Goal: Find specific page/section: Find specific page/section

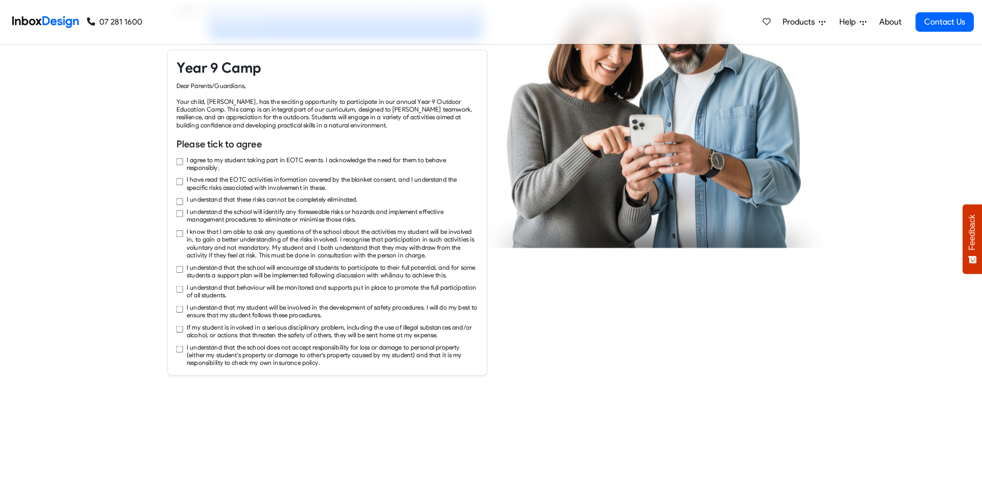
checkbox input "true"
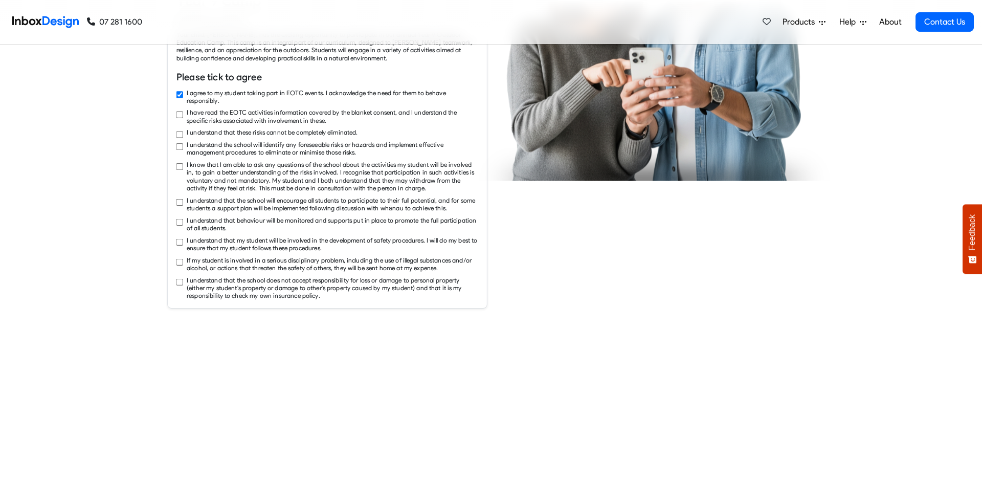
checkbox input "true"
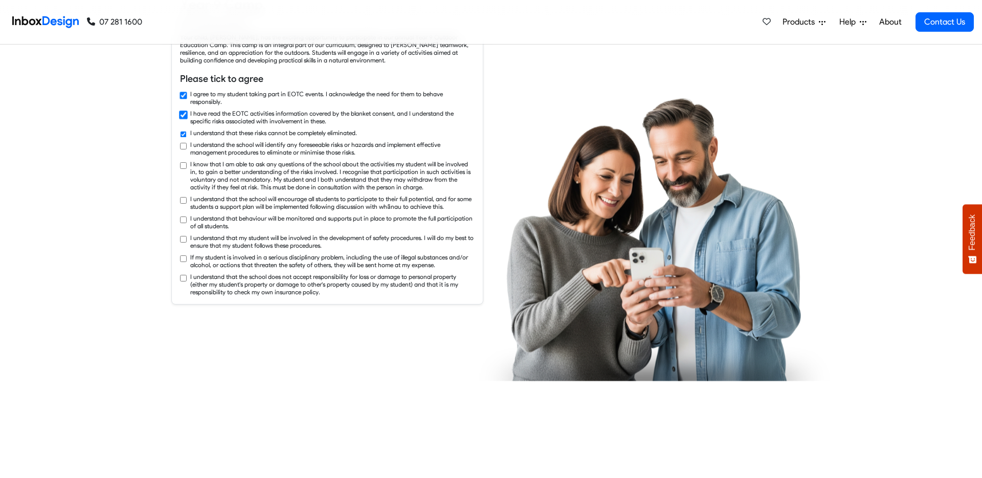
checkbox input "true"
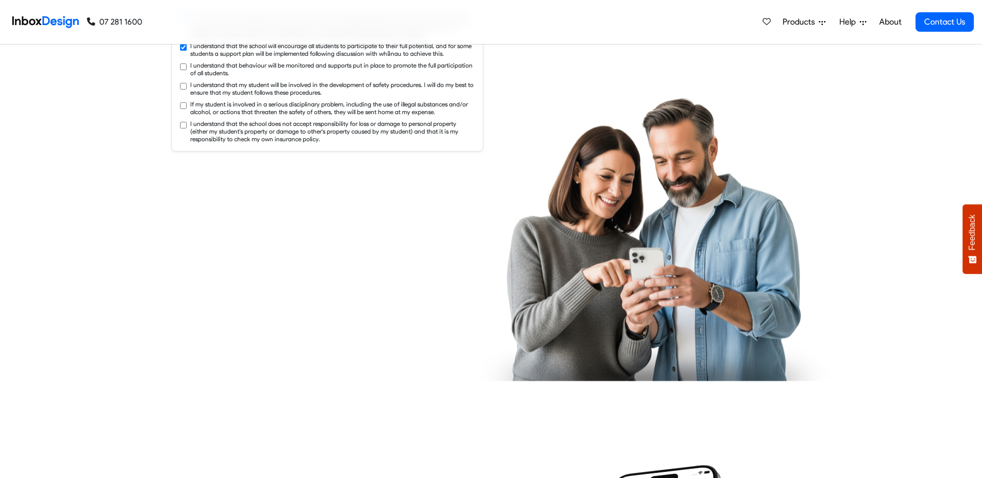
checkbox input "true"
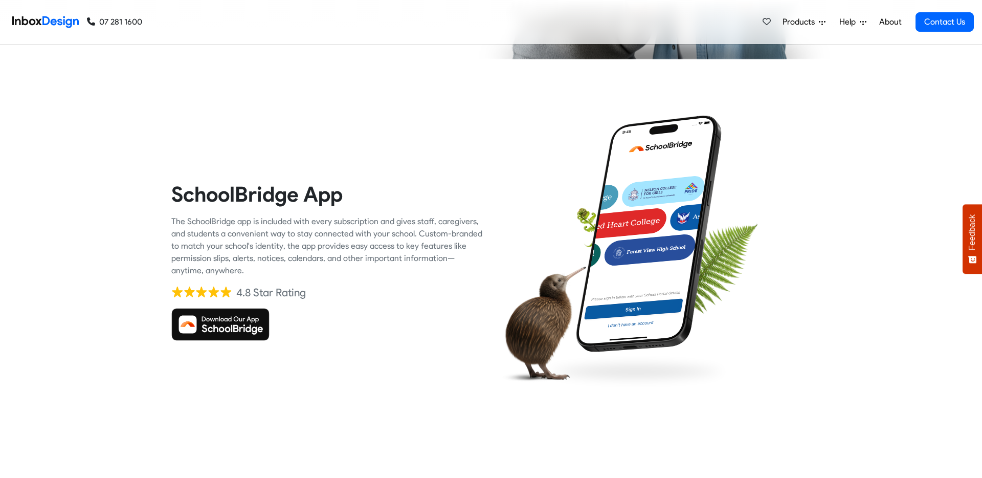
checkbox input "true"
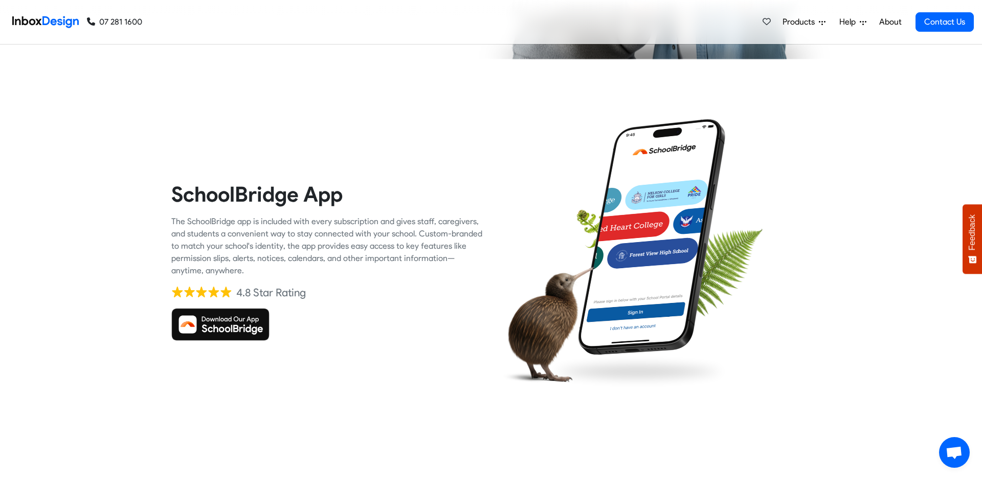
checkbox input "true"
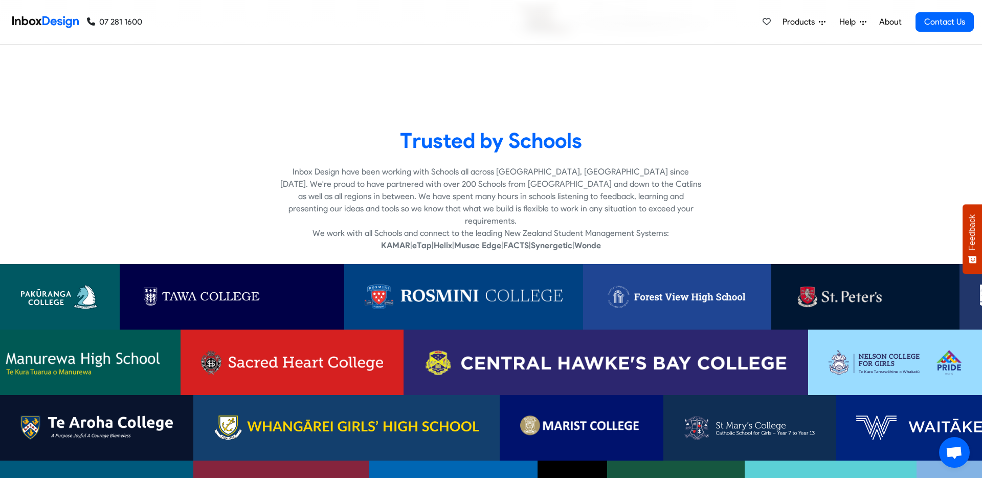
checkbox input "true"
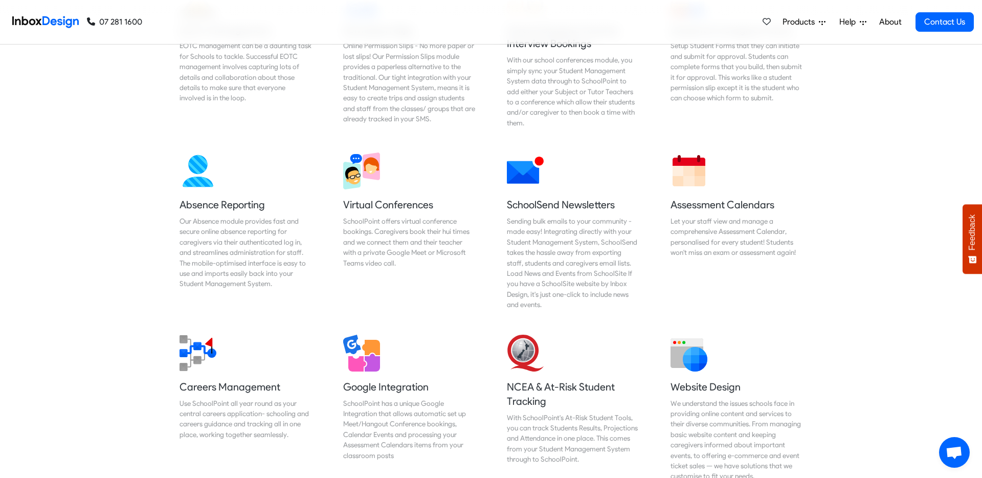
scroll to position [4183, 0]
